Goal: Information Seeking & Learning: Learn about a topic

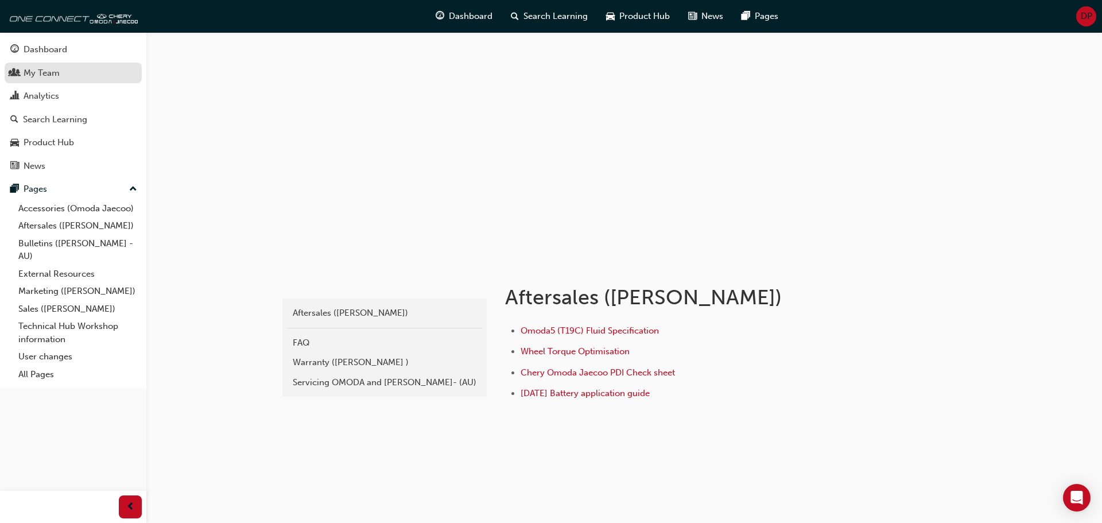
click at [59, 70] on div "My Team" at bounding box center [42, 73] width 36 height 13
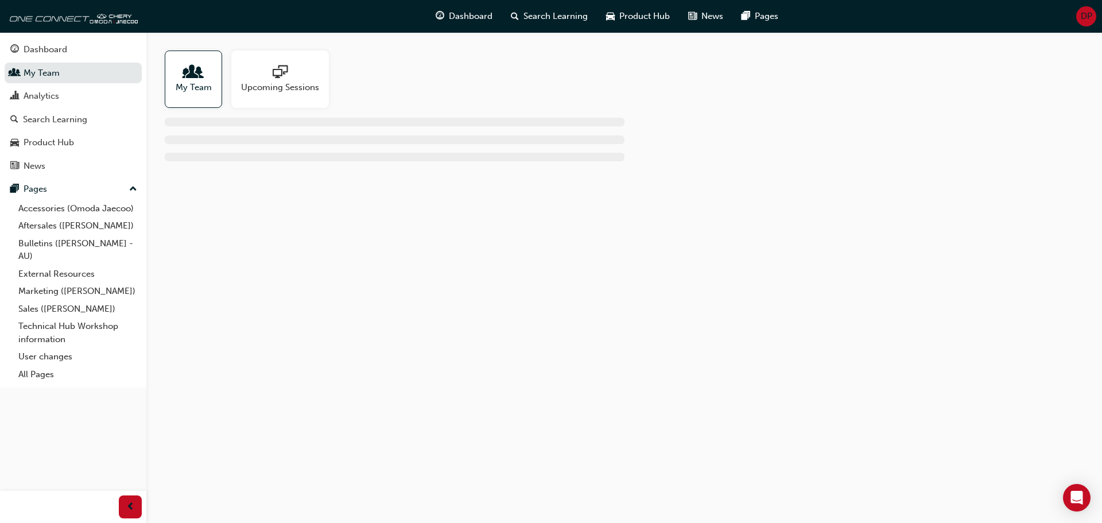
click at [187, 74] on span "people-icon" at bounding box center [193, 73] width 15 height 16
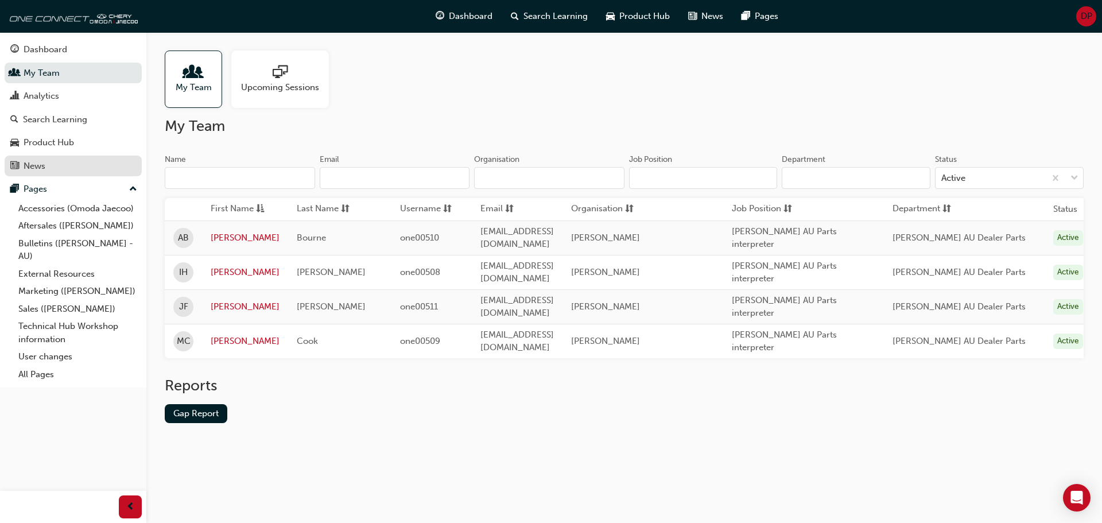
click at [59, 163] on div "News" at bounding box center [73, 166] width 126 height 14
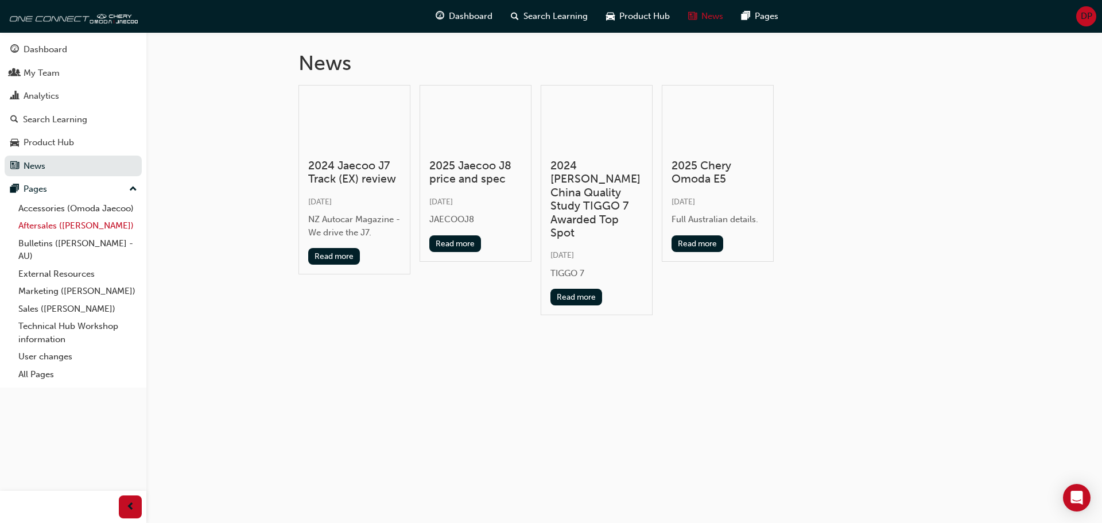
click at [30, 227] on link "Aftersales ([PERSON_NAME])" at bounding box center [78, 226] width 128 height 18
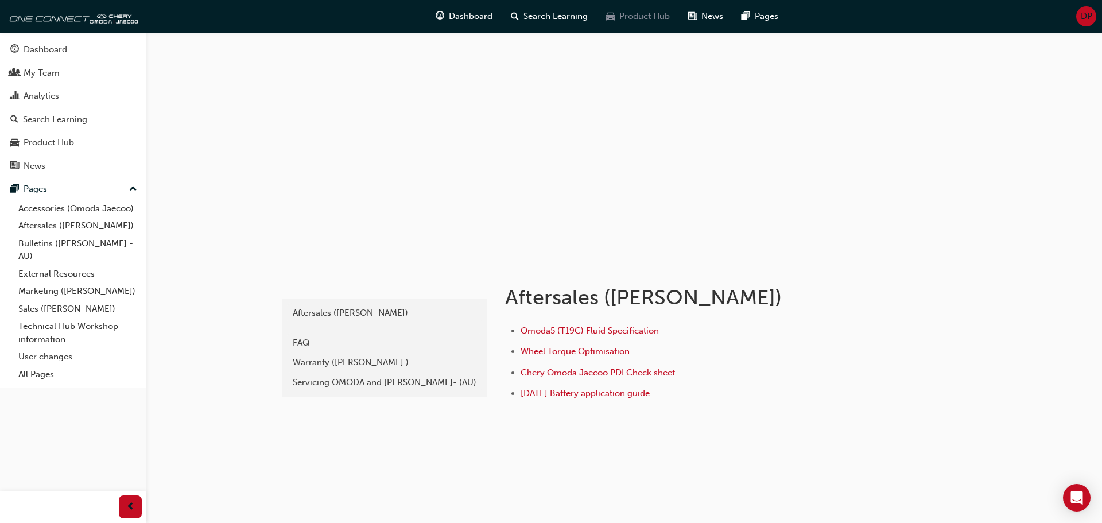
click at [626, 18] on span "Product Hub" at bounding box center [644, 16] width 51 height 13
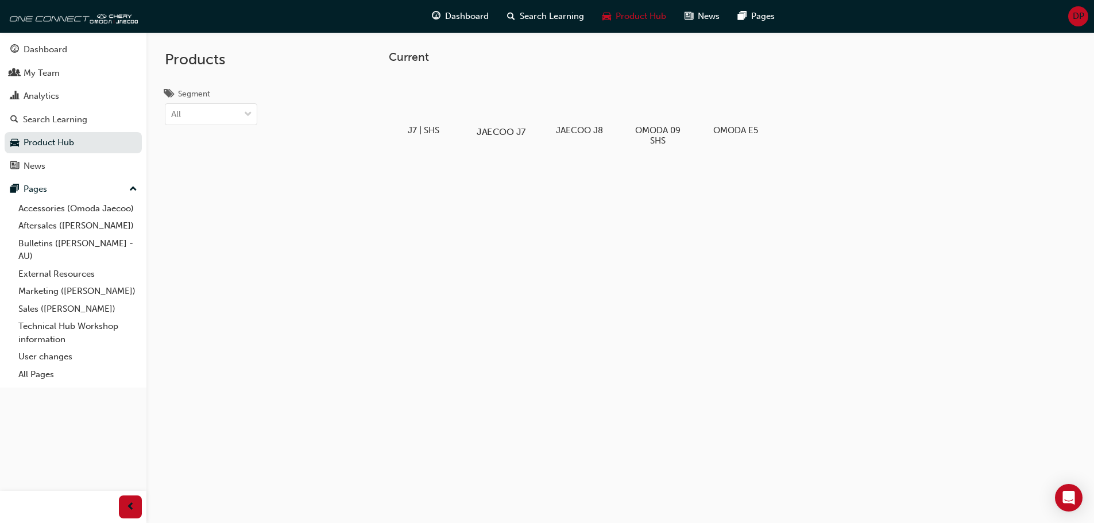
click at [487, 106] on div at bounding box center [501, 99] width 64 height 46
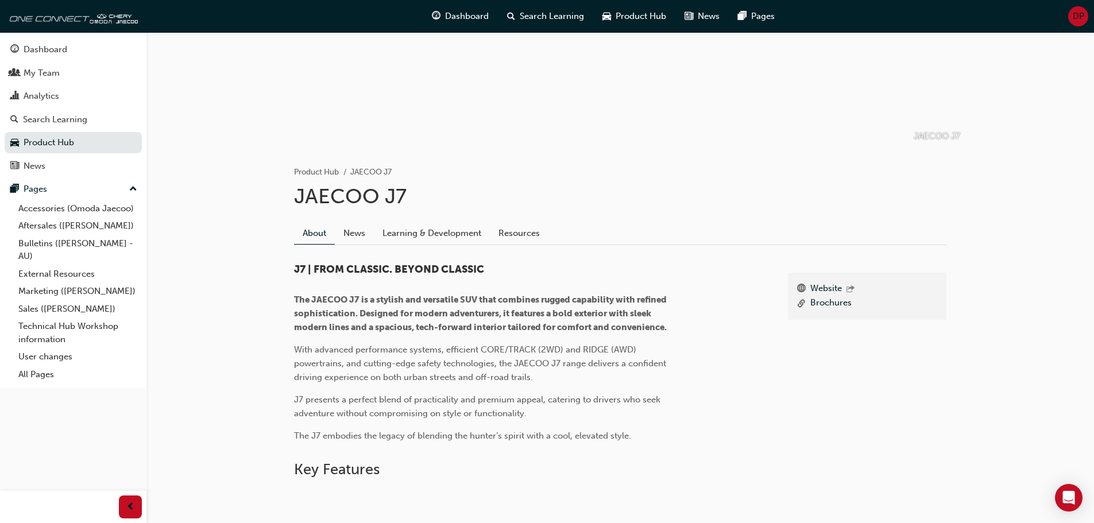
scroll to position [344, 0]
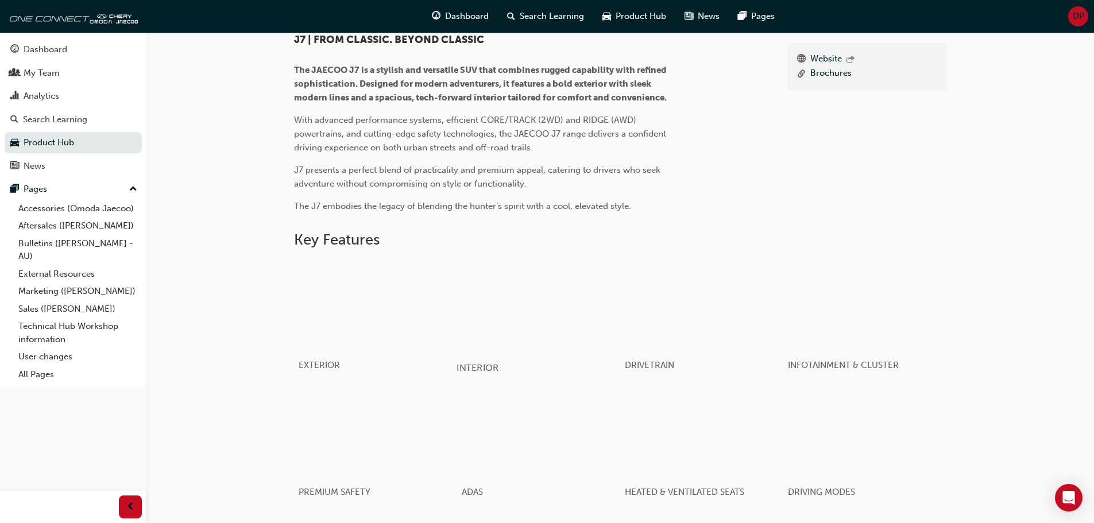
click at [568, 332] on div "button" at bounding box center [538, 305] width 164 height 92
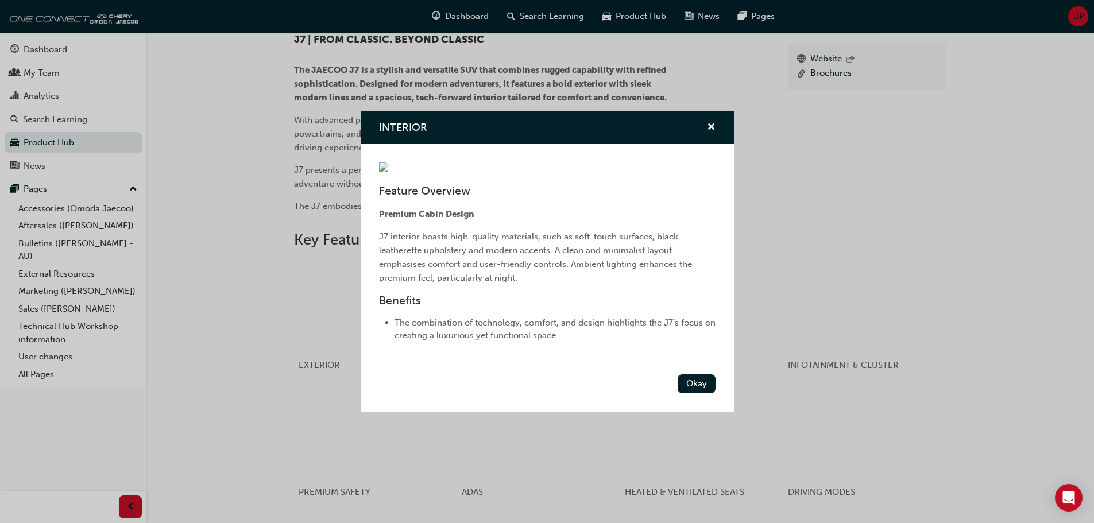
click at [388, 162] on img "INTERIOR" at bounding box center [383, 166] width 9 height 9
click at [714, 393] on button "Okay" at bounding box center [696, 383] width 38 height 19
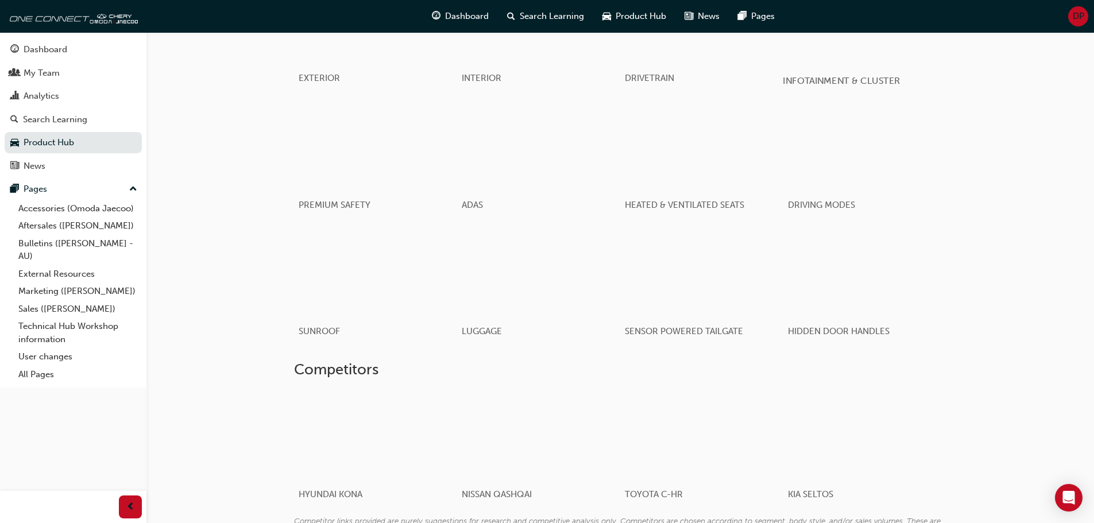
scroll to position [729, 0]
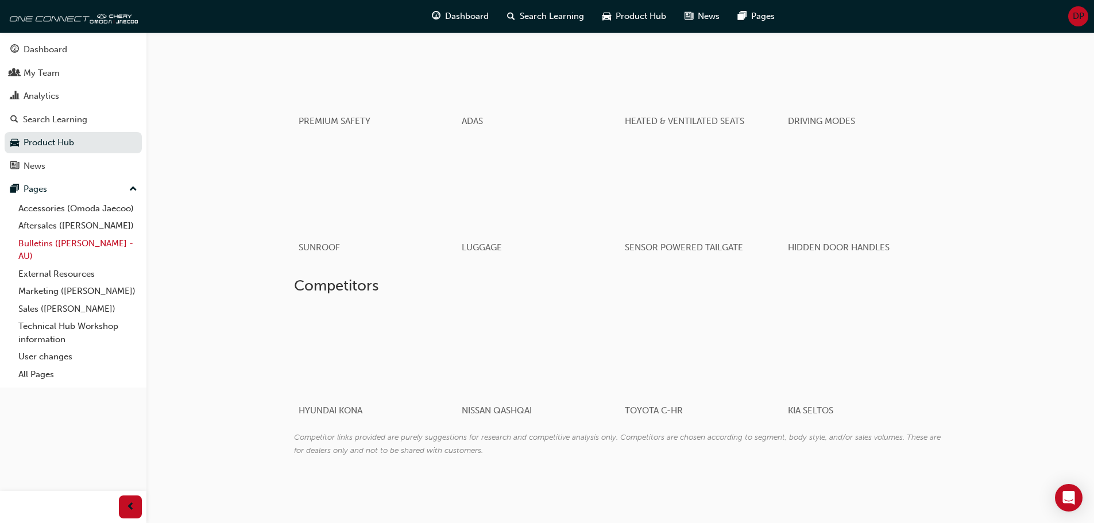
click at [52, 244] on link "Bulletins ([PERSON_NAME] - AU)" at bounding box center [78, 250] width 128 height 30
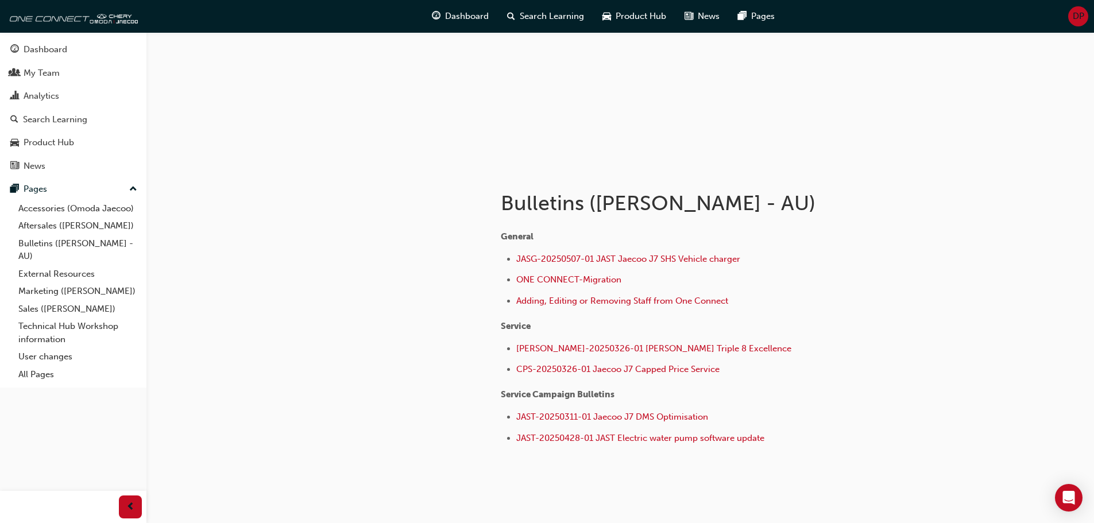
scroll to position [115, 0]
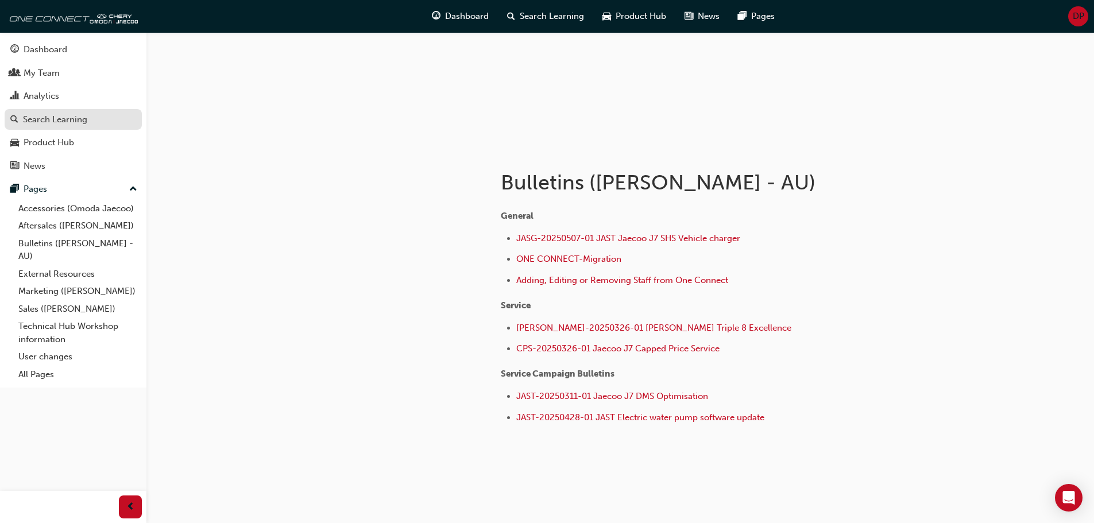
click at [30, 116] on div "Search Learning" at bounding box center [55, 119] width 64 height 13
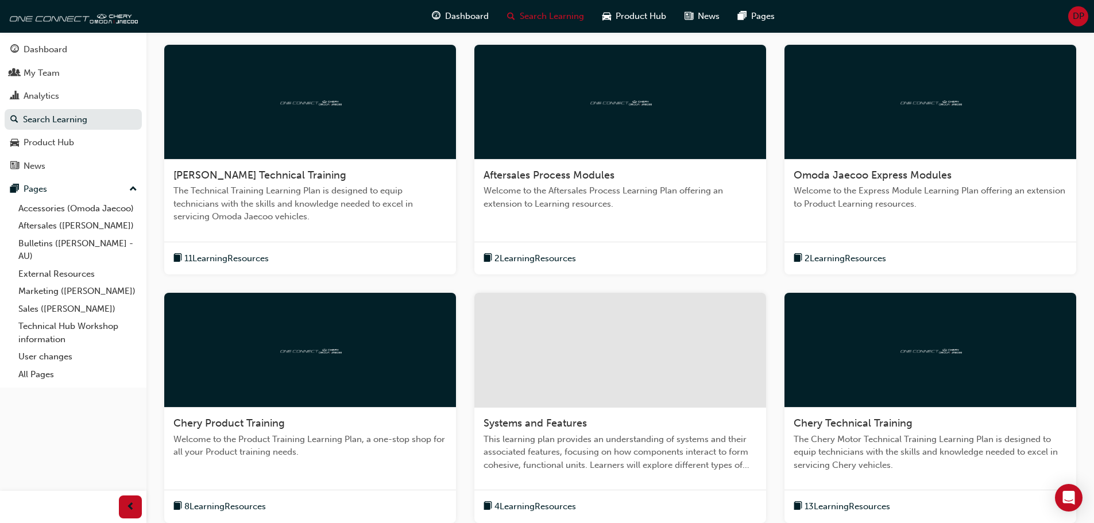
scroll to position [189, 0]
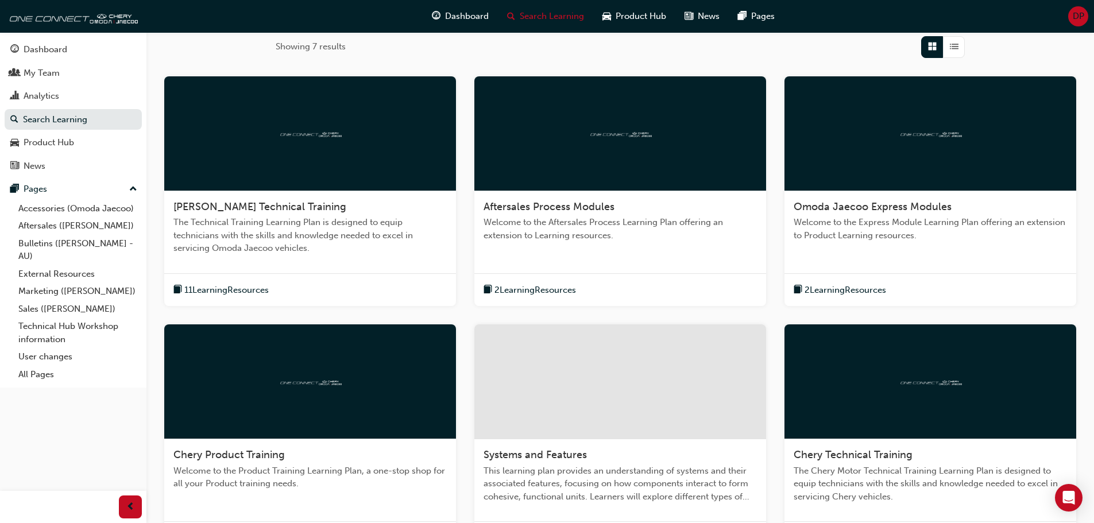
click at [551, 295] on span "2 Learning Resources" at bounding box center [535, 290] width 82 height 13
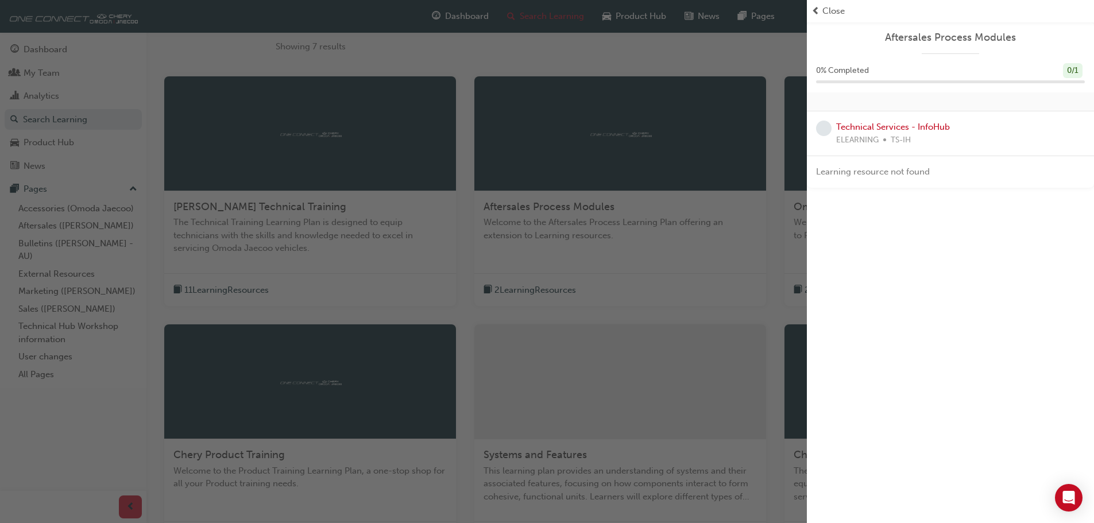
click at [284, 126] on div "button" at bounding box center [403, 261] width 807 height 523
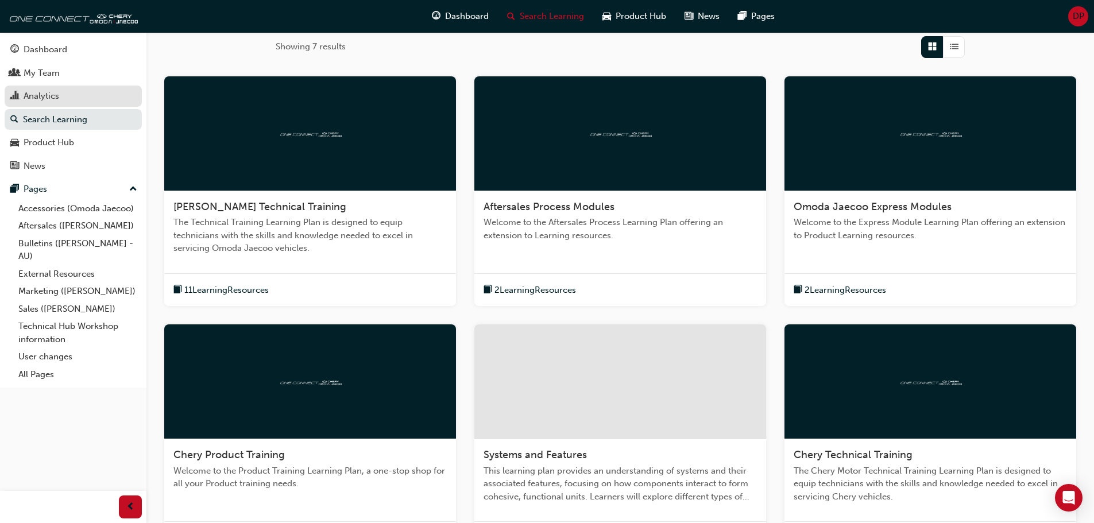
click at [38, 94] on div "Analytics" at bounding box center [42, 96] width 36 height 13
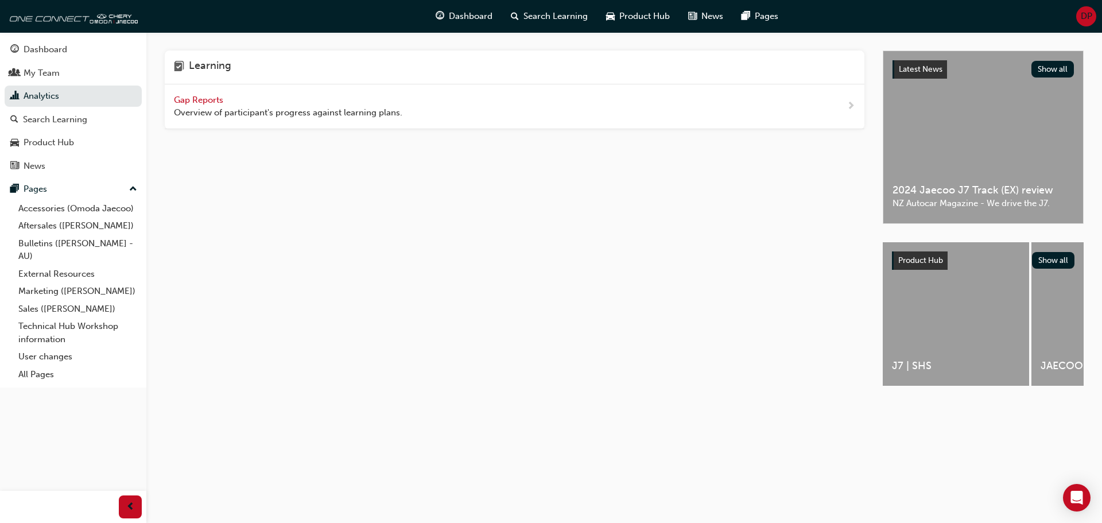
click at [188, 99] on span "Gap Reports" at bounding box center [200, 100] width 52 height 10
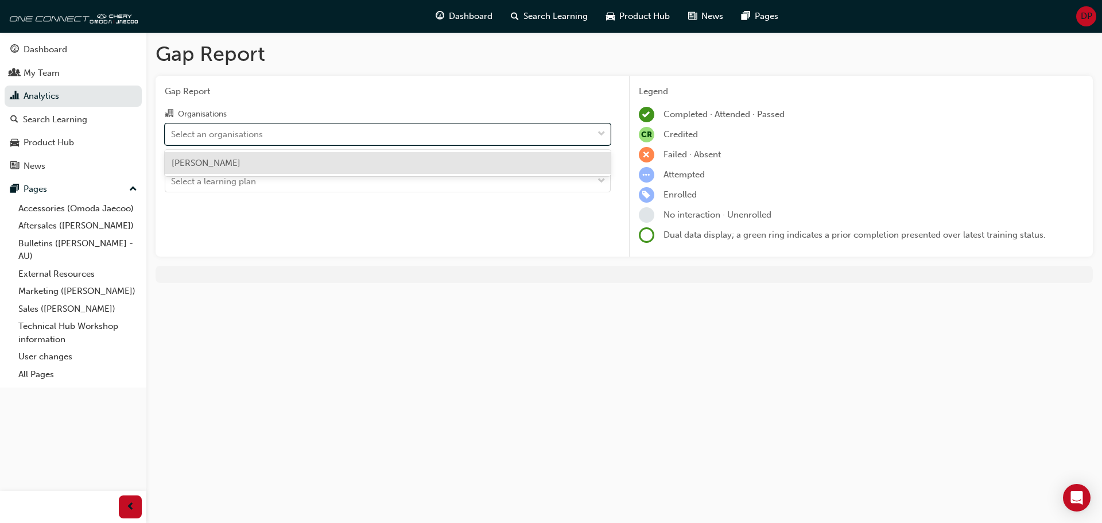
click at [346, 138] on div "Select an organisations" at bounding box center [379, 134] width 428 height 20
click at [172, 138] on input "Organisations option [PERSON_NAME] focused, 1 of 1. 1 result available. Use Up …" at bounding box center [171, 134] width 1 height 10
click at [315, 169] on div "[PERSON_NAME]" at bounding box center [388, 163] width 446 height 22
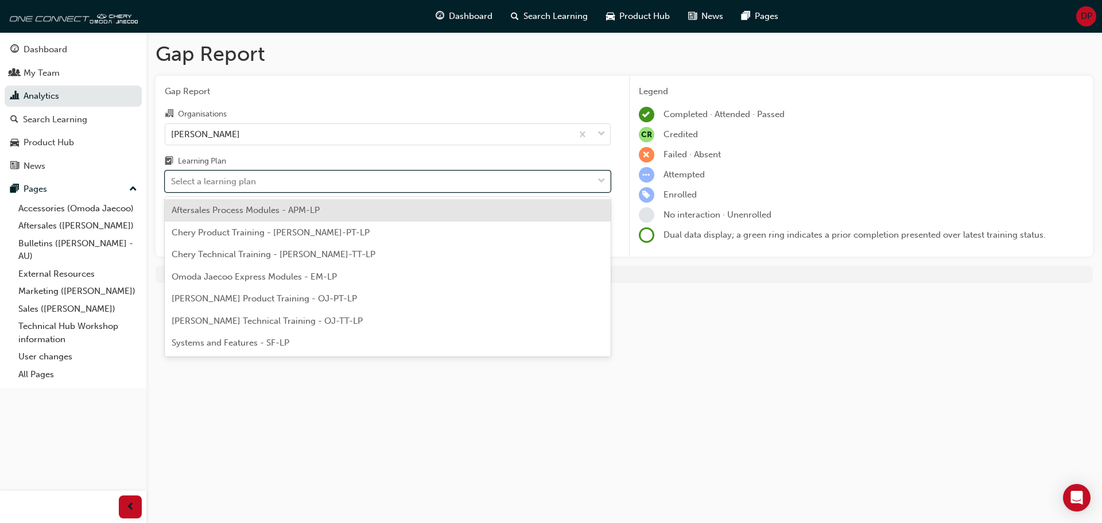
click at [315, 183] on div "Select a learning plan" at bounding box center [379, 182] width 428 height 20
click at [172, 183] on input "Learning Plan option Aftersales Process Modules - APM-LP focused, 1 of 7. 7 res…" at bounding box center [171, 181] width 1 height 10
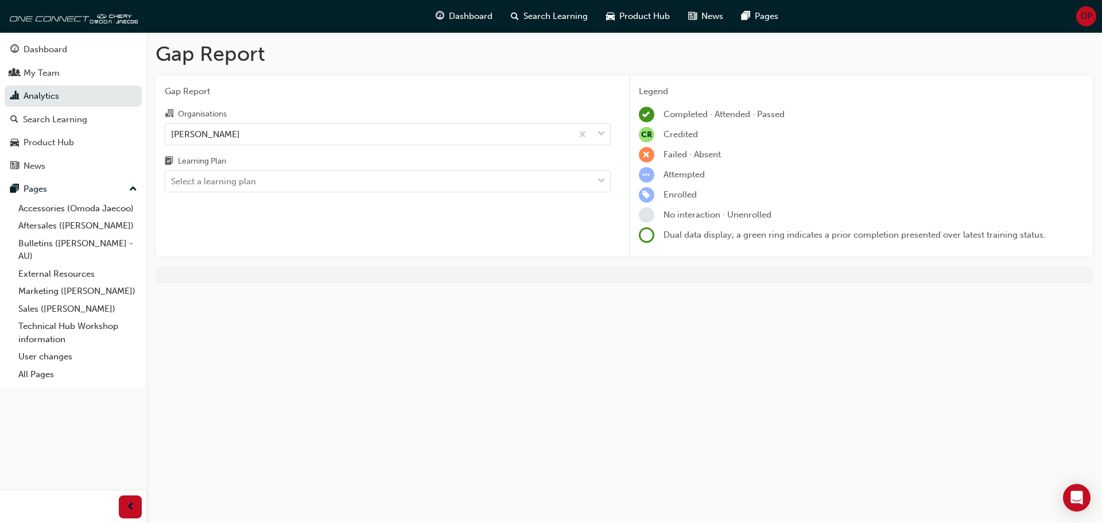
click at [769, 446] on div "Gap Report Gap Report Organisations Omoda Jaecoo Penrith Learning Plan Select a…" at bounding box center [551, 261] width 1102 height 523
click at [59, 82] on link "My Team" at bounding box center [73, 73] width 137 height 21
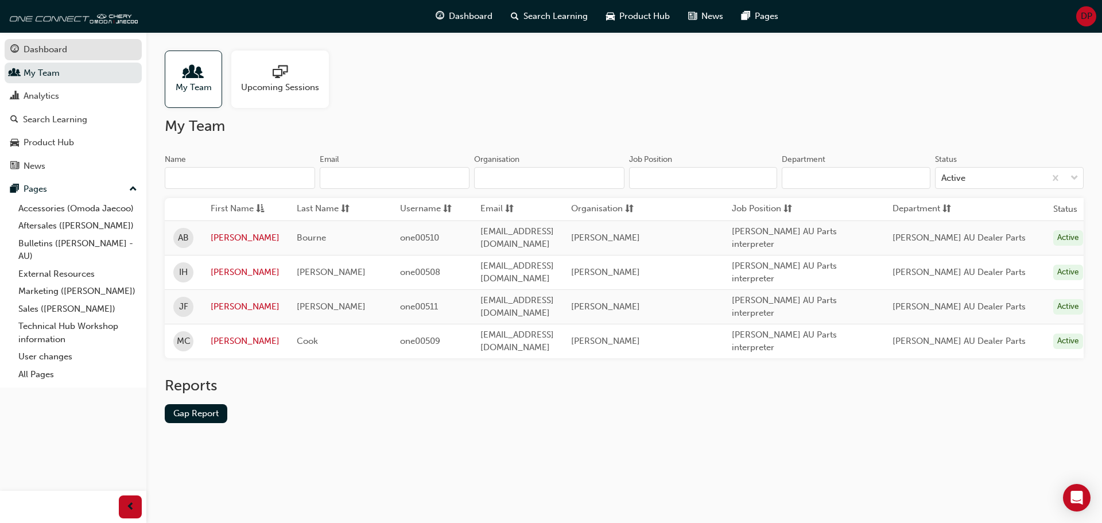
click at [55, 44] on div "Dashboard" at bounding box center [46, 49] width 44 height 13
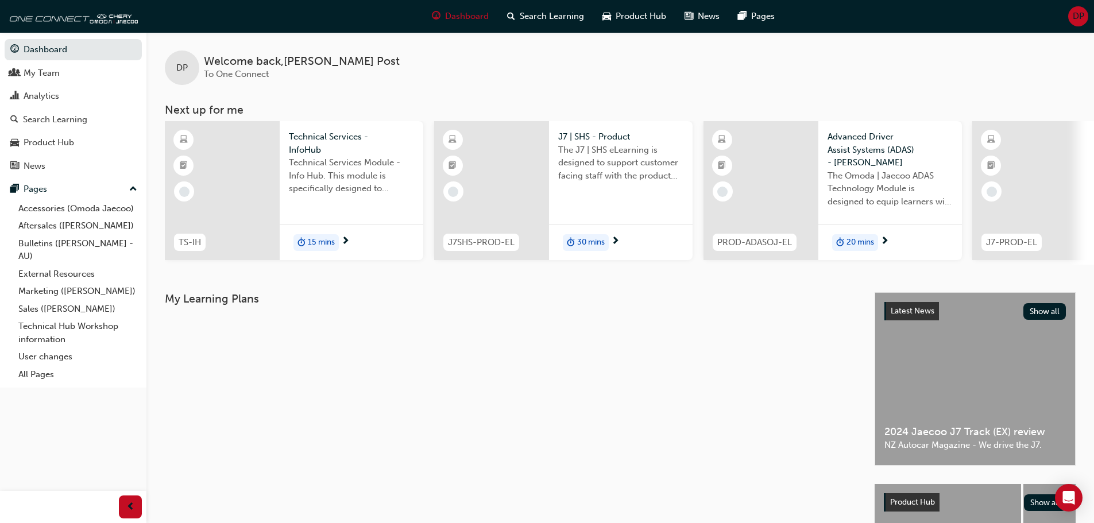
click at [1009, 411] on div "Latest News Show all 2024 Jaecoo J7 Track (EX) review NZ Autocar Magazine - We …" at bounding box center [975, 379] width 200 height 172
